Goal: Information Seeking & Learning: Learn about a topic

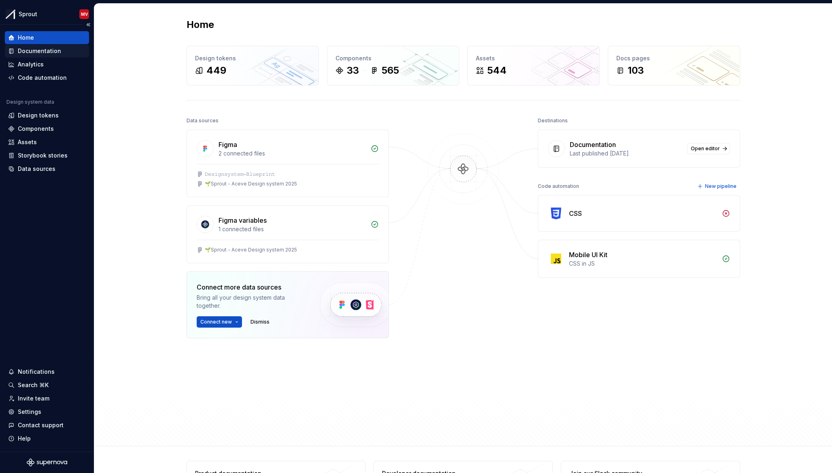
click at [53, 50] on div "Documentation" at bounding box center [39, 51] width 43 height 8
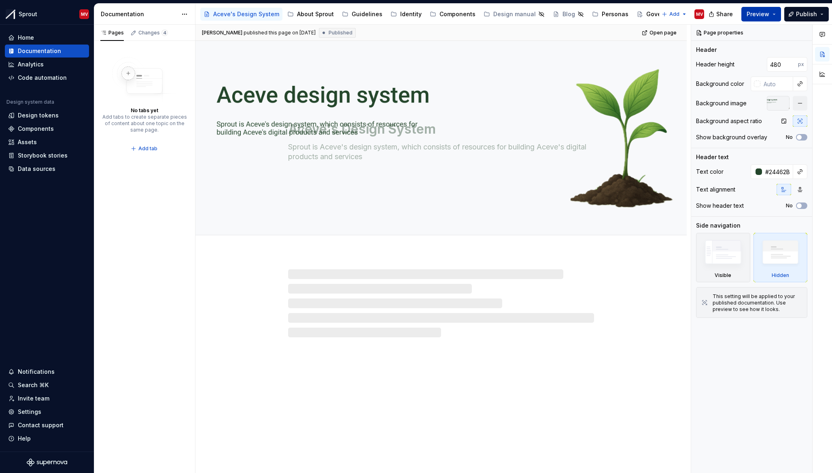
click at [769, 13] on span "Preview" at bounding box center [758, 14] width 23 height 8
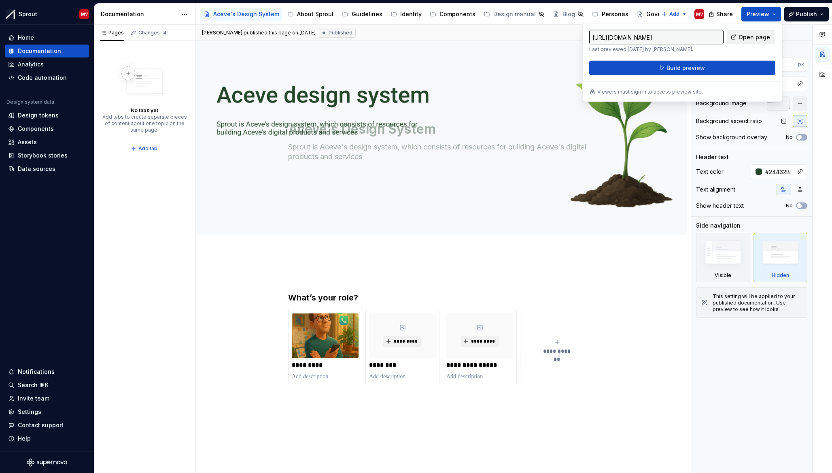
click at [746, 39] on span "Open page" at bounding box center [755, 37] width 32 height 8
click at [787, 364] on div "Page properties Header Header height 480 px Background color Background image B…" at bounding box center [752, 249] width 121 height 449
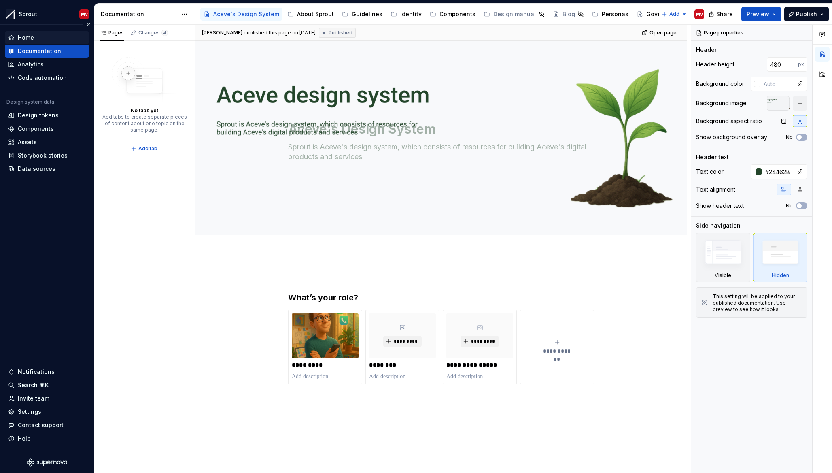
click at [61, 34] on div "Home" at bounding box center [47, 38] width 78 height 8
type textarea "*"
